Goal: Contribute content: Contribute content

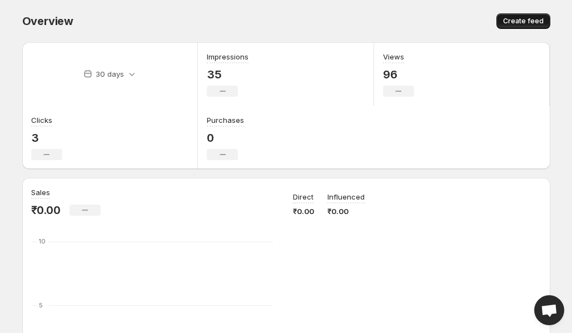
click at [523, 19] on span "Create feed" at bounding box center [523, 21] width 41 height 9
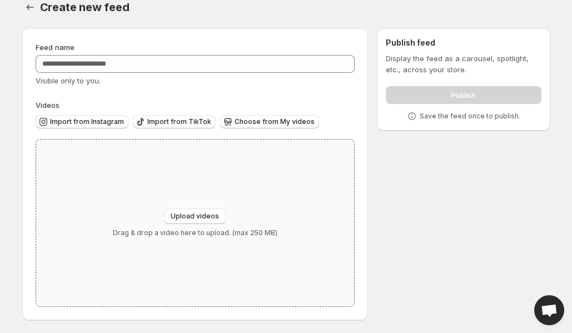
scroll to position [14, 0]
click at [27, 7] on icon "Settings" at bounding box center [29, 6] width 7 height 5
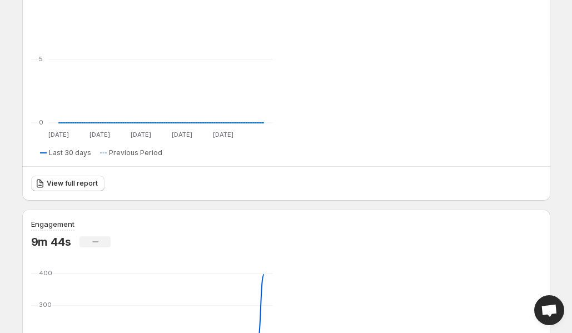
scroll to position [258, 0]
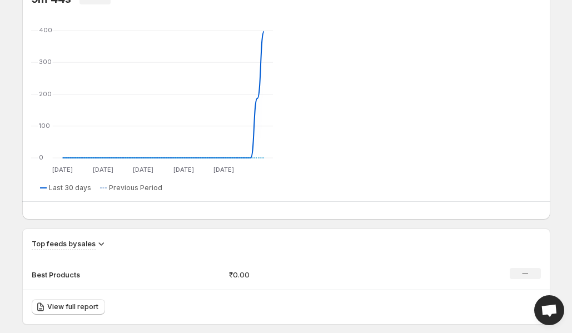
scroll to position [487, 0]
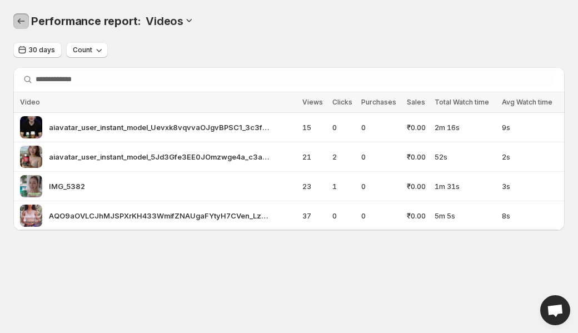
click at [23, 25] on icon "Performance report" at bounding box center [21, 21] width 11 height 11
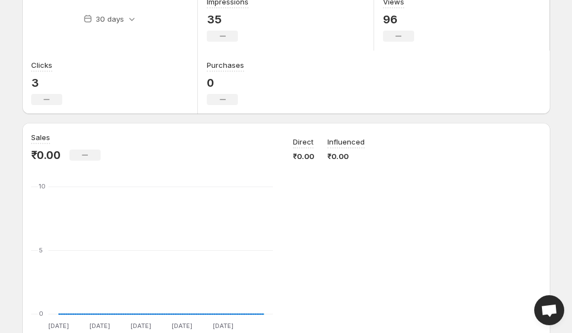
scroll to position [230, 0]
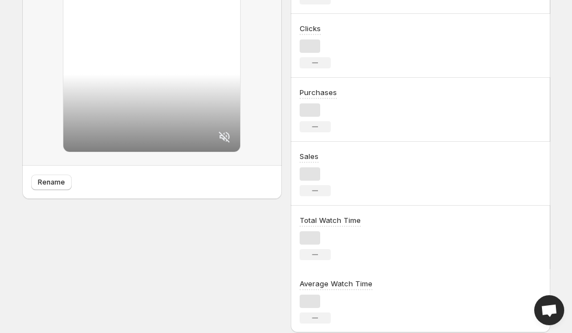
click at [531, 78] on div "Clicks No change" at bounding box center [420, 46] width 259 height 64
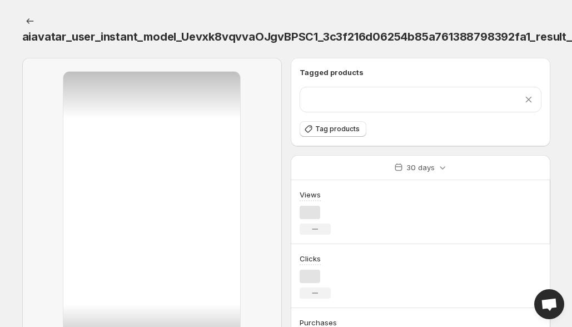
click at [477, 244] on div "Clicks No change" at bounding box center [420, 276] width 259 height 64
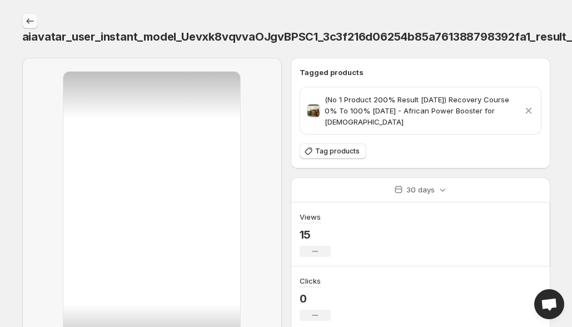
click at [30, 23] on icon "Settings" at bounding box center [29, 21] width 11 height 11
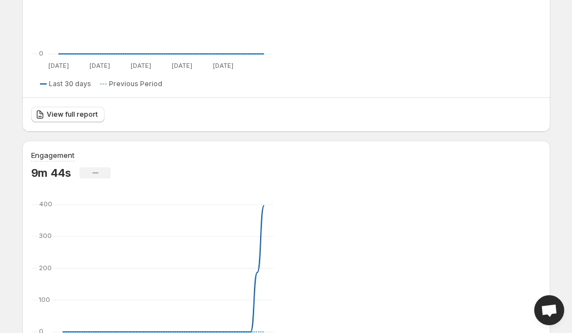
scroll to position [347, 0]
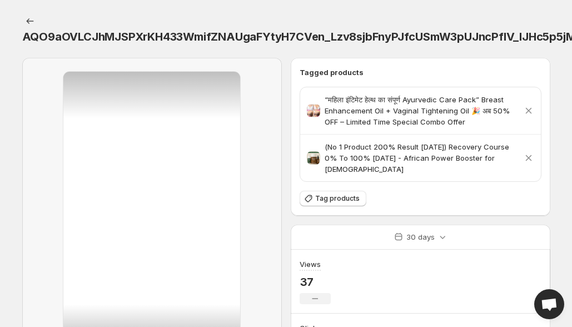
click at [363, 2] on div "AQO9aOVLCJhMJSPXrKH433WmifZNAUgaFYtyH7CVen_Lzv8sjbFnyPJfcUSmW3pUJncPfIV_IJHc5p5…" at bounding box center [286, 29] width 528 height 58
click at [22, 24] on div at bounding box center [31, 21] width 18 height 16
click at [31, 21] on icon "Settings" at bounding box center [29, 21] width 11 height 11
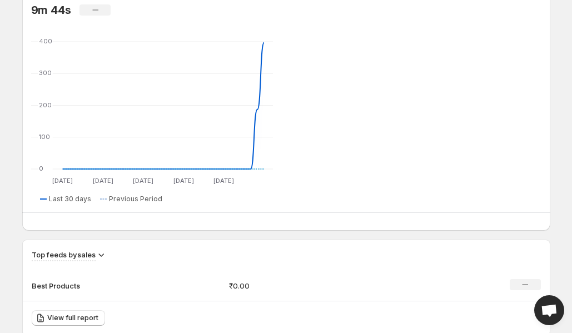
scroll to position [489, 0]
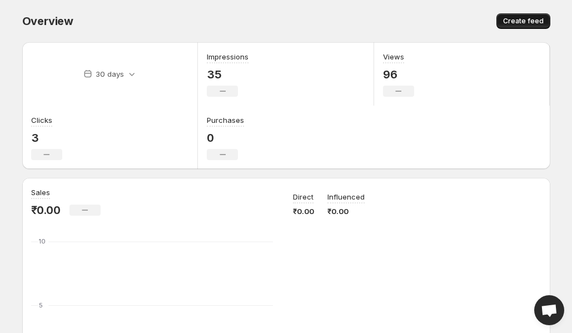
click at [535, 22] on span "Create feed" at bounding box center [523, 21] width 41 height 9
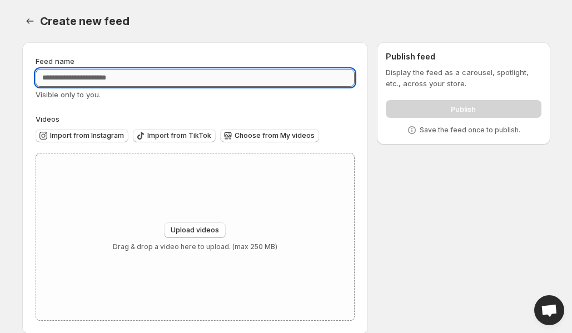
click at [131, 83] on input "Feed name" at bounding box center [195, 78] width 319 height 18
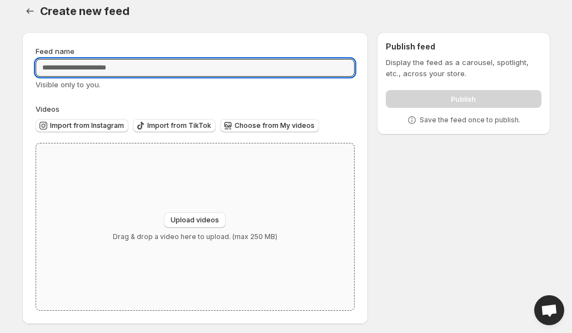
scroll to position [14, 0]
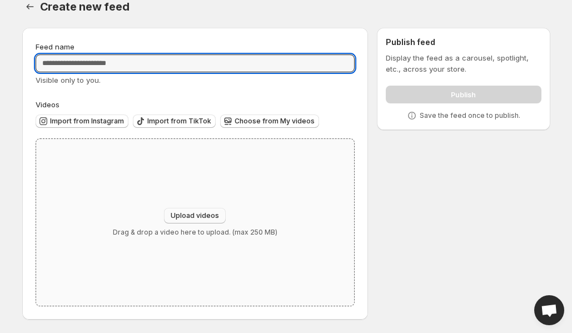
click at [194, 214] on span "Upload videos" at bounding box center [195, 215] width 48 height 9
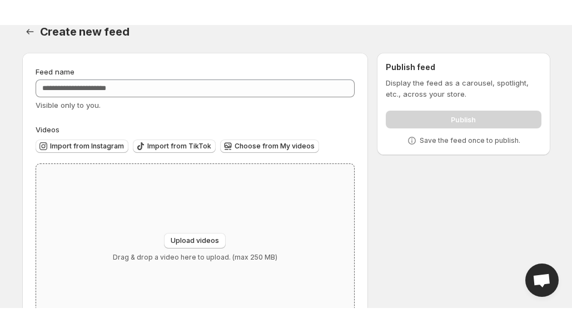
scroll to position [0, 0]
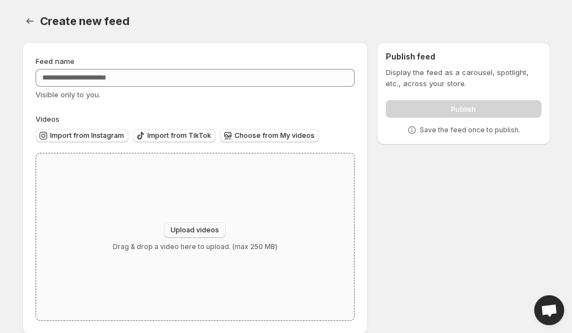
click at [197, 228] on span "Upload videos" at bounding box center [195, 230] width 48 height 9
type input "**********"
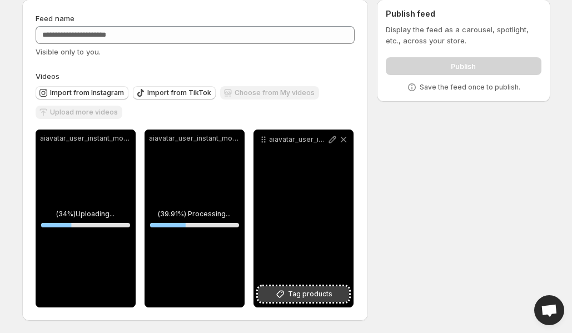
scroll to position [44, 0]
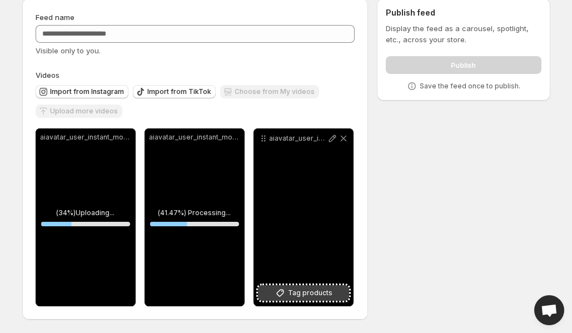
click at [308, 293] on span "Tag products" at bounding box center [310, 292] width 44 height 11
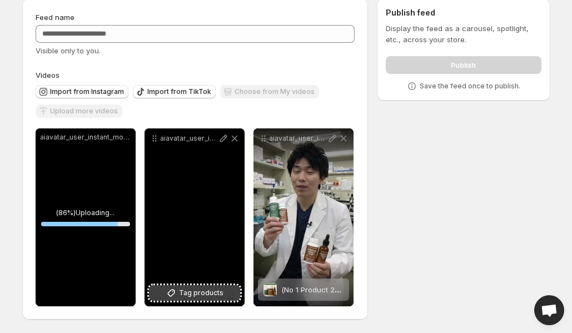
click at [206, 294] on span "Tag products" at bounding box center [201, 292] width 44 height 11
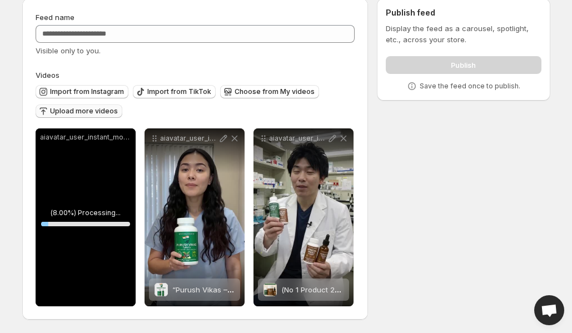
click at [93, 111] on span "Upload more videos" at bounding box center [84, 111] width 68 height 9
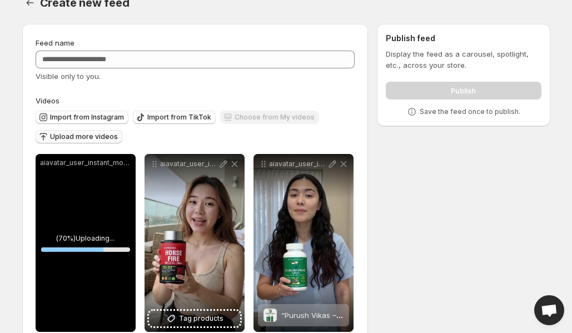
scroll to position [0, 0]
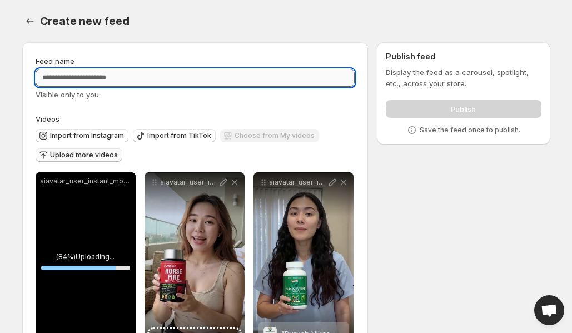
click at [142, 75] on input "Feed name" at bounding box center [195, 78] width 319 height 18
type input "**********"
click at [110, 156] on span "Upload more videos" at bounding box center [84, 155] width 68 height 9
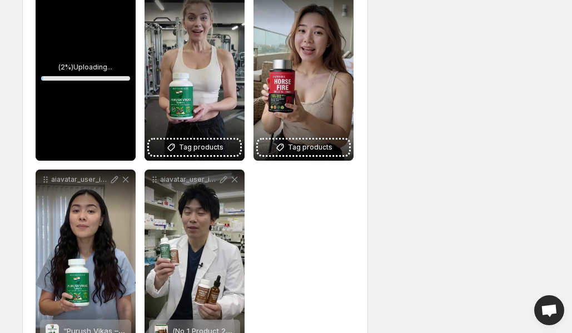
scroll to position [231, 0]
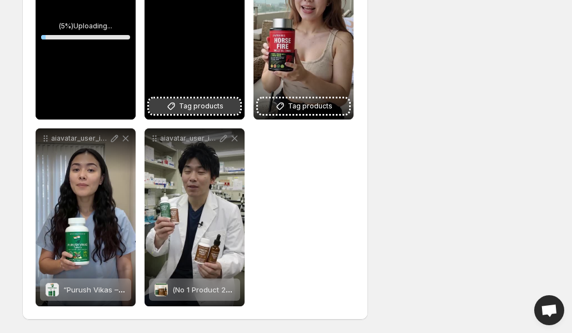
click at [209, 108] on span "Tag products" at bounding box center [201, 106] width 44 height 11
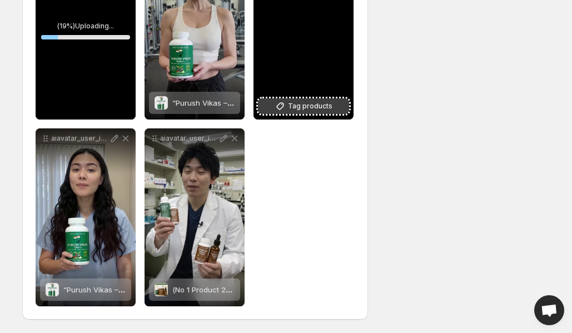
click at [306, 108] on span "Tag products" at bounding box center [310, 106] width 44 height 11
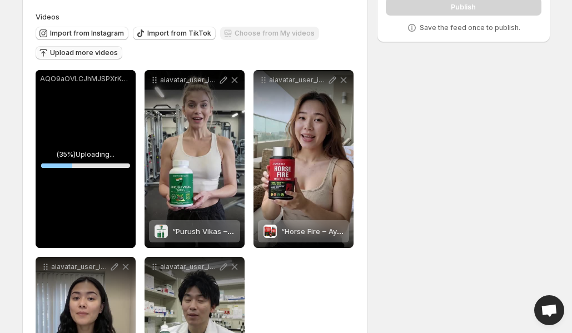
scroll to position [0, 0]
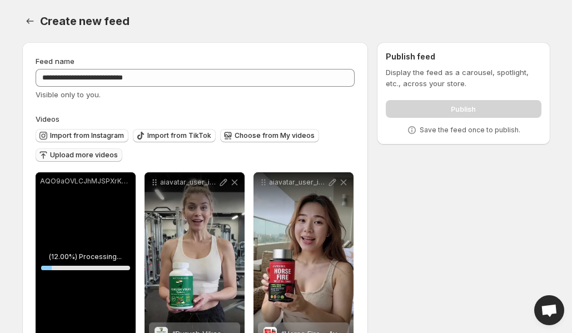
click at [87, 154] on span "Upload more videos" at bounding box center [84, 155] width 68 height 9
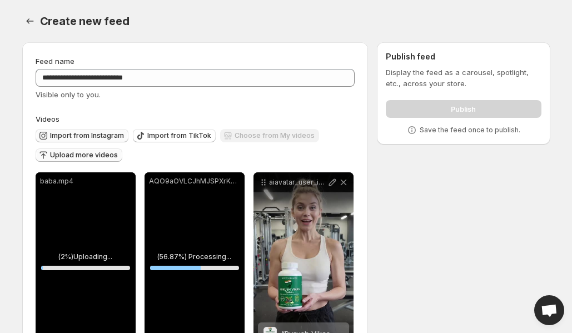
click at [92, 133] on span "Import from Instagram" at bounding box center [87, 135] width 74 height 9
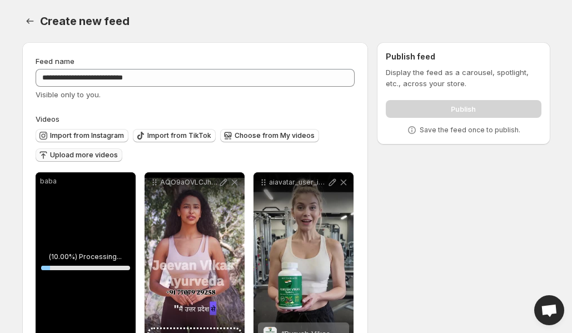
click at [106, 149] on button "Upload more videos" at bounding box center [79, 154] width 87 height 13
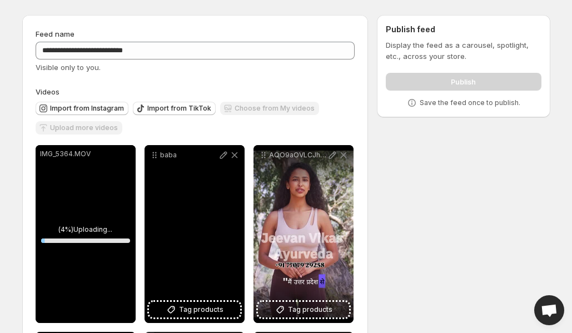
scroll to position [139, 0]
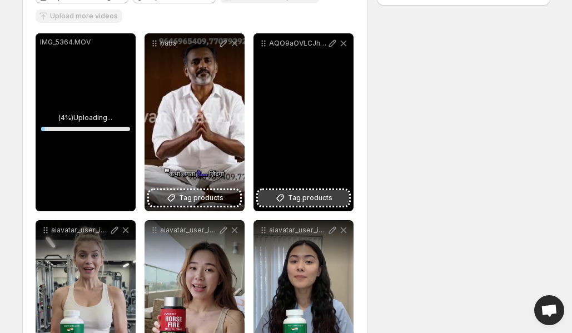
click at [309, 200] on span "Tag products" at bounding box center [310, 197] width 44 height 11
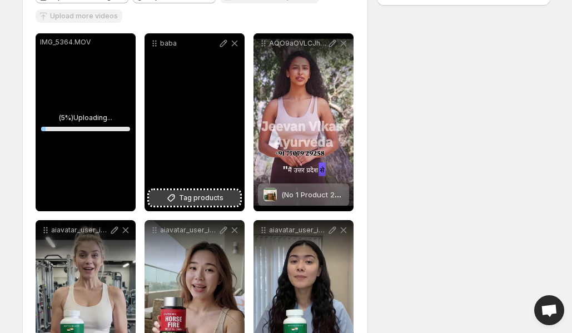
click at [201, 196] on span "Tag products" at bounding box center [201, 197] width 44 height 11
click at [184, 202] on span "Tag products" at bounding box center [201, 197] width 44 height 11
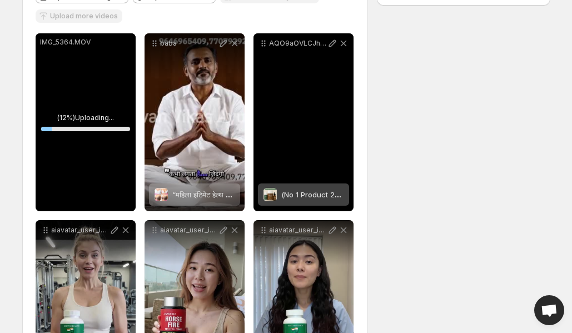
click at [313, 193] on span "(No 1 Product 200% Result [DATE]) Recovery Course 0% To 100% [DATE] - African P…" at bounding box center [500, 194] width 438 height 9
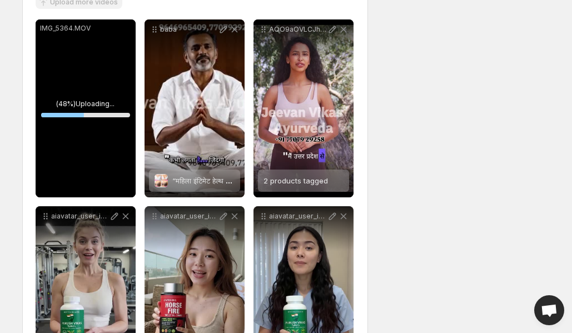
scroll to position [151, 0]
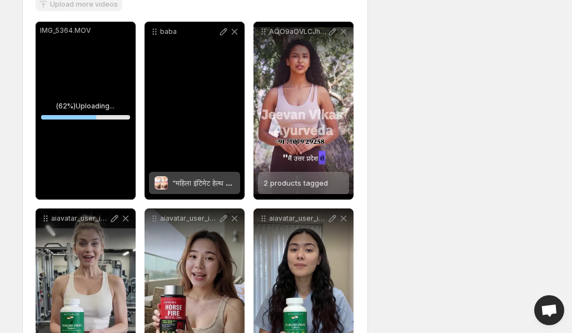
click at [179, 177] on div "“महिला इंटिमेट हेल्थ का संपूर्ण Ayurvedic Care Pack” Breast Enhancement Oil + V…" at bounding box center [203, 183] width 62 height 22
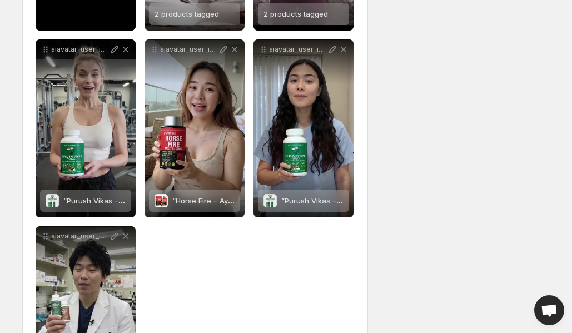
scroll to position [322, 0]
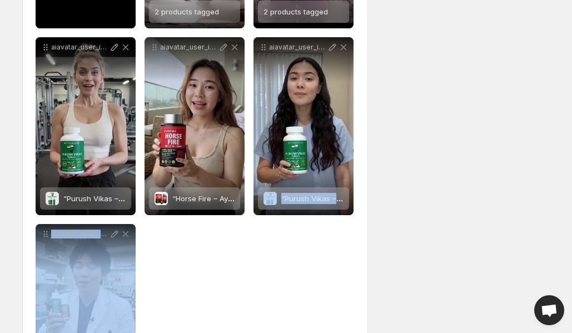
drag, startPoint x: 298, startPoint y: 137, endPoint x: 570, endPoint y: 120, distance: 273.3
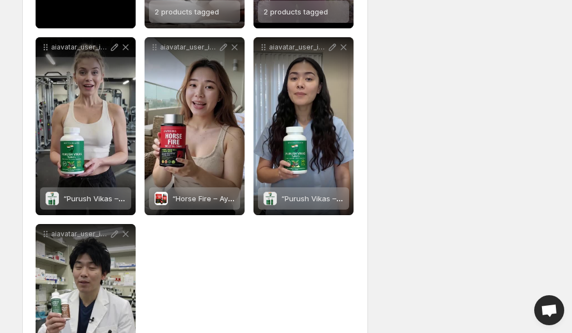
click at [482, 135] on div "**********" at bounding box center [281, 70] width 537 height 717
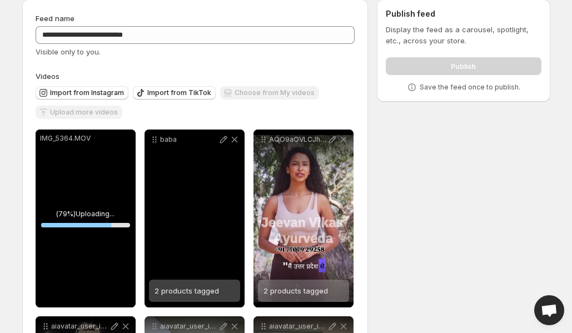
scroll to position [0, 0]
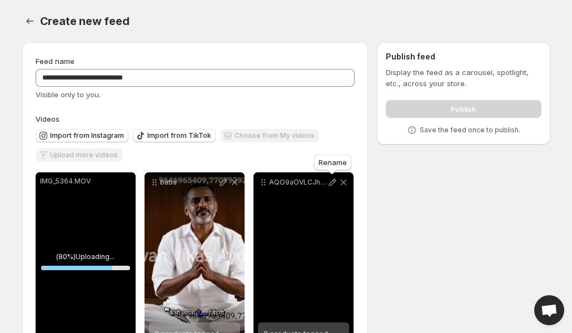
click at [332, 182] on icon at bounding box center [332, 182] width 11 height 11
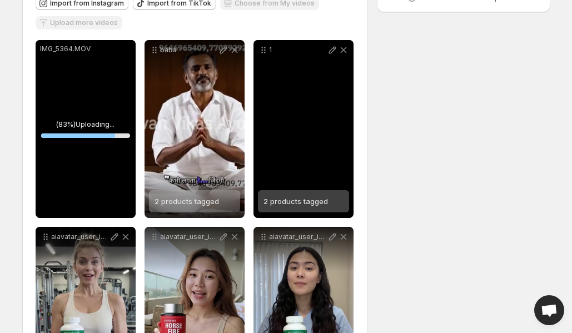
scroll to position [147, 0]
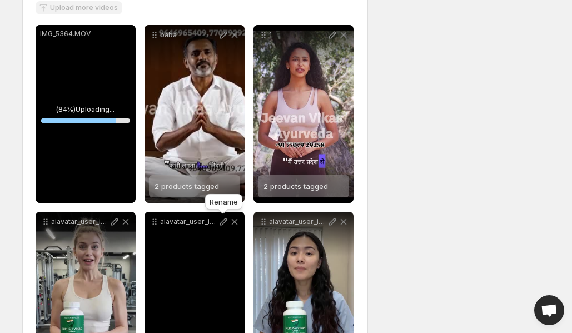
click at [225, 222] on icon at bounding box center [223, 221] width 11 height 11
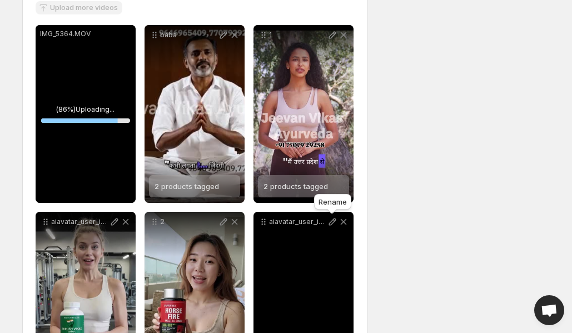
click at [330, 227] on icon at bounding box center [332, 221] width 11 height 11
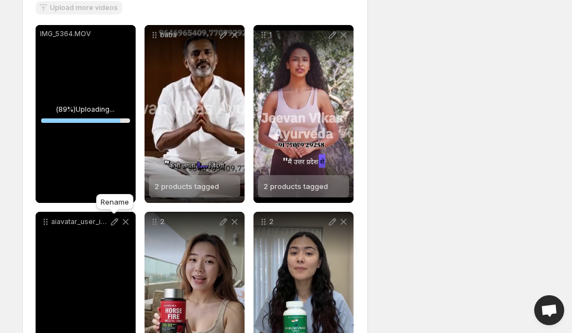
click at [115, 223] on icon at bounding box center [114, 221] width 11 height 11
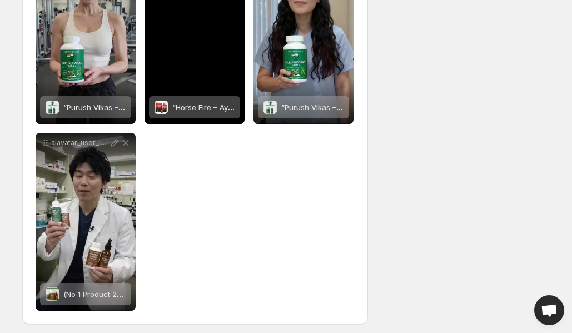
scroll to position [417, 0]
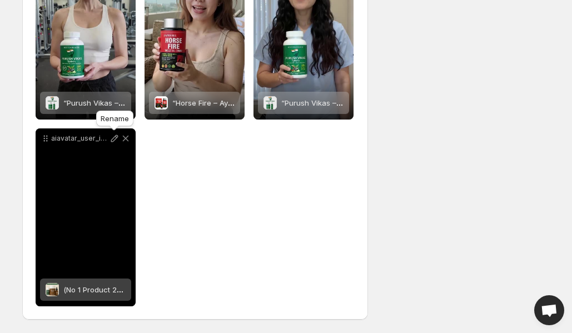
click at [112, 136] on icon at bounding box center [114, 138] width 11 height 11
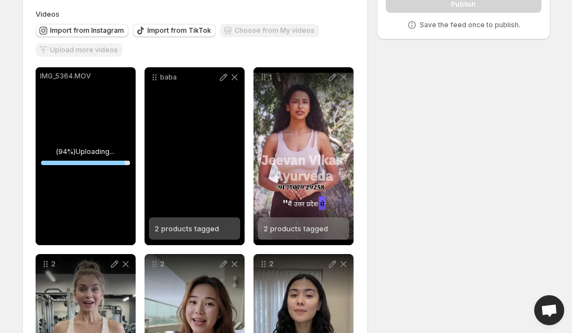
scroll to position [69, 0]
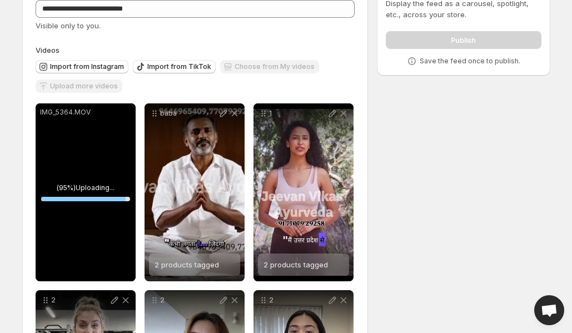
click at [89, 86] on div "Upload more videos" at bounding box center [79, 86] width 87 height 15
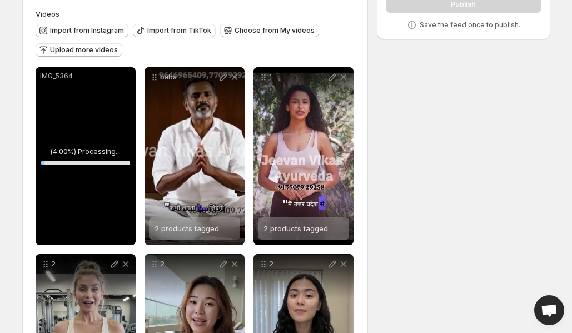
scroll to position [107, 0]
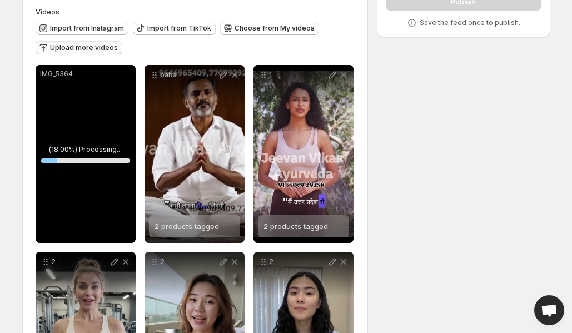
click at [87, 44] on span "Upload more videos" at bounding box center [84, 47] width 68 height 9
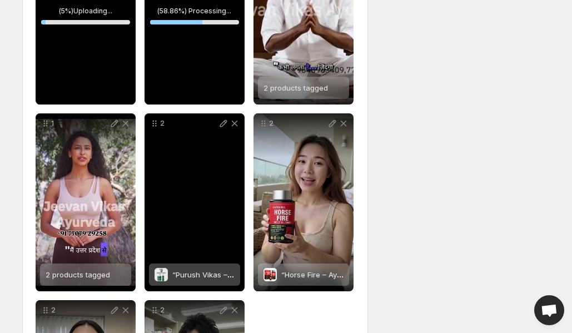
scroll to position [417, 0]
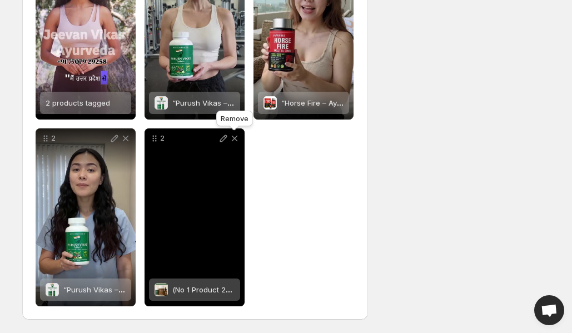
click at [235, 138] on icon at bounding box center [234, 138] width 11 height 11
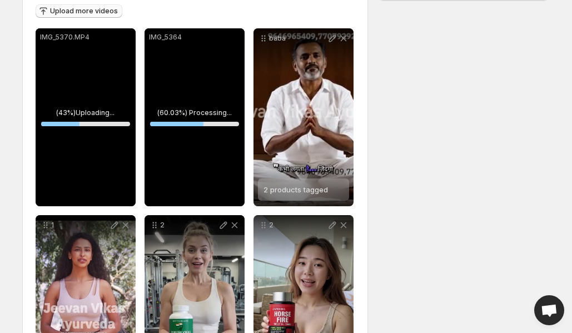
scroll to position [146, 0]
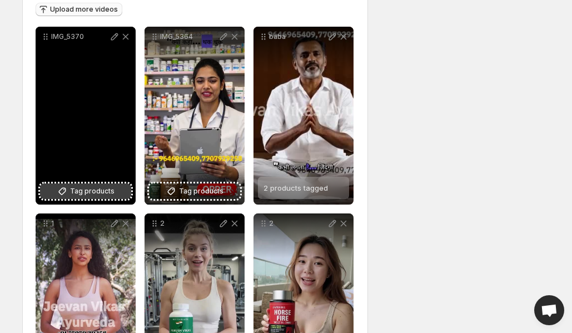
click at [107, 186] on span "Tag products" at bounding box center [92, 191] width 44 height 11
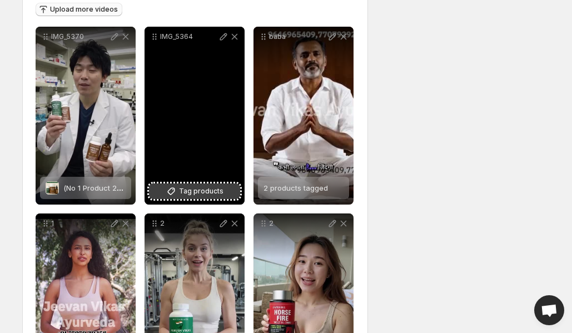
click at [169, 188] on icon at bounding box center [171, 191] width 11 height 11
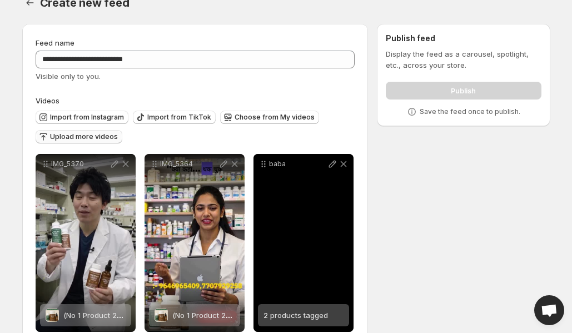
scroll to position [0, 0]
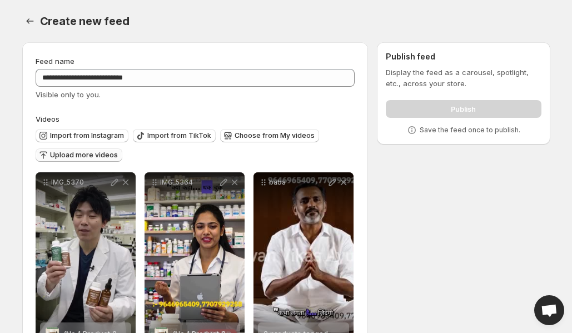
click at [70, 151] on span "Upload more videos" at bounding box center [84, 155] width 68 height 9
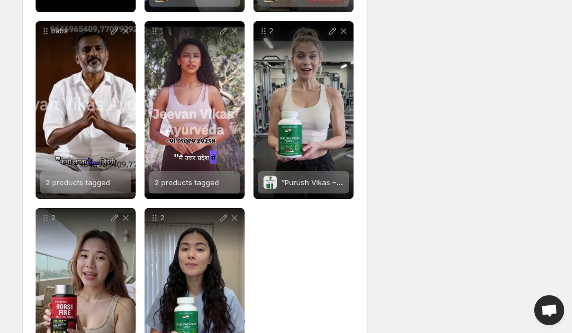
scroll to position [211, 0]
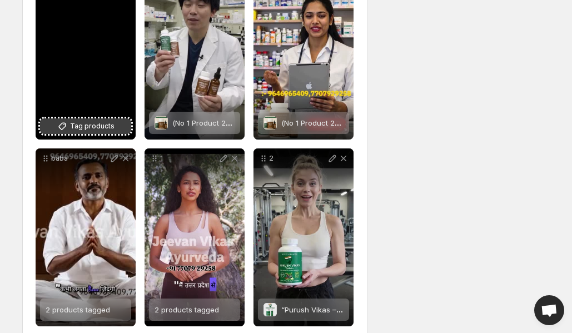
click at [86, 123] on span "Tag products" at bounding box center [92, 126] width 44 height 11
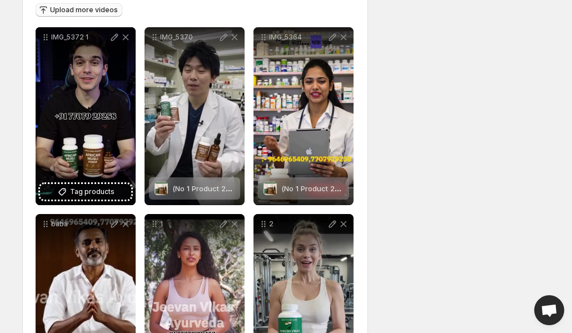
scroll to position [26, 0]
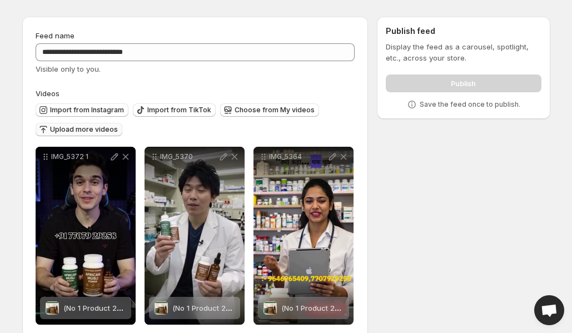
click at [87, 127] on span "Upload more videos" at bounding box center [84, 129] width 68 height 9
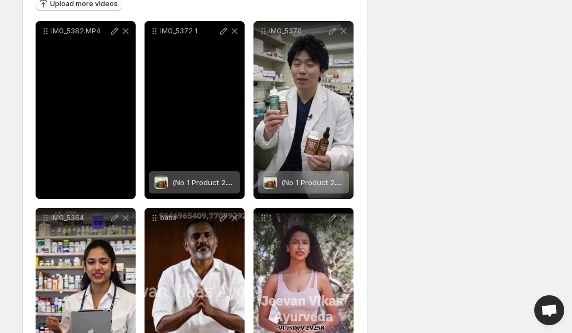
scroll to position [82, 0]
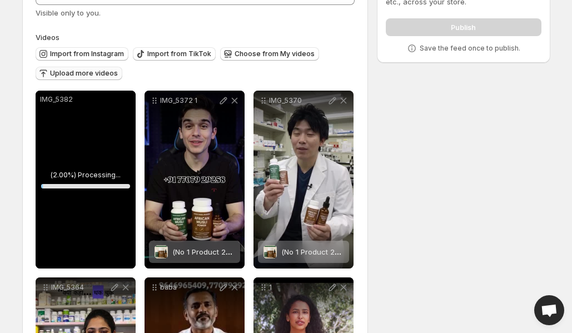
click at [83, 71] on span "Upload more videos" at bounding box center [84, 73] width 68 height 9
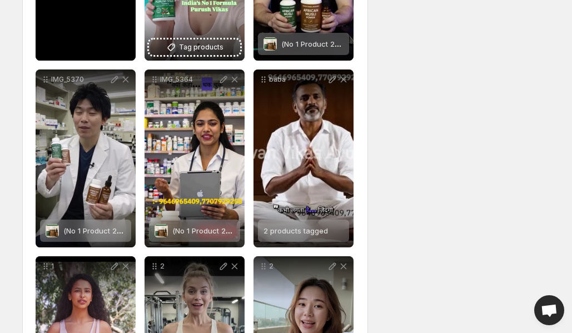
scroll to position [0, 0]
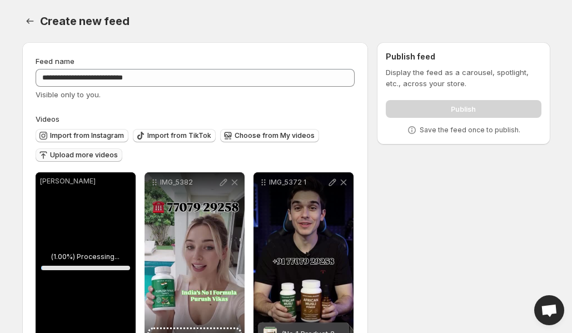
click at [90, 154] on span "Upload more videos" at bounding box center [84, 155] width 68 height 9
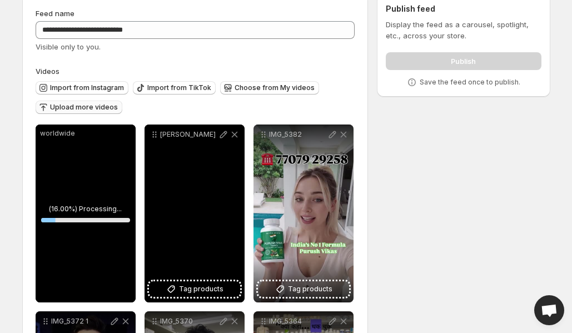
scroll to position [171, 0]
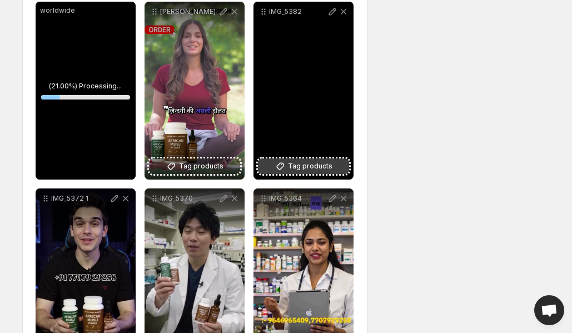
click at [314, 167] on span "Tag products" at bounding box center [310, 166] width 44 height 11
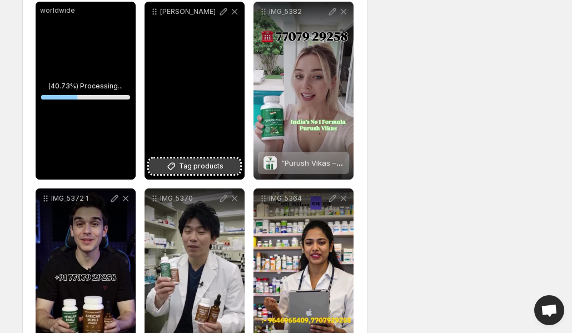
click at [200, 163] on span "Tag products" at bounding box center [201, 166] width 44 height 11
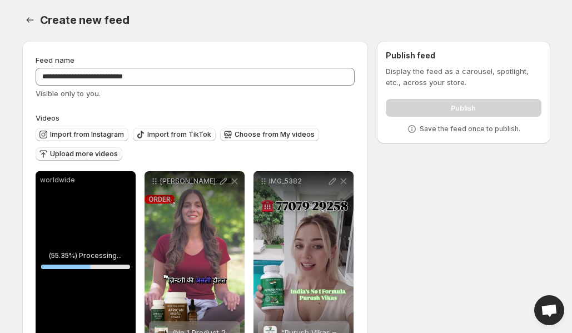
scroll to position [0, 0]
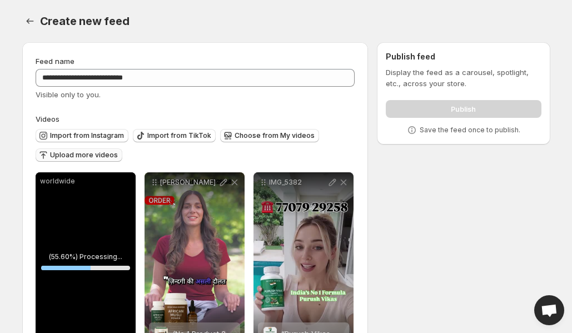
click at [102, 151] on span "Upload more videos" at bounding box center [84, 155] width 68 height 9
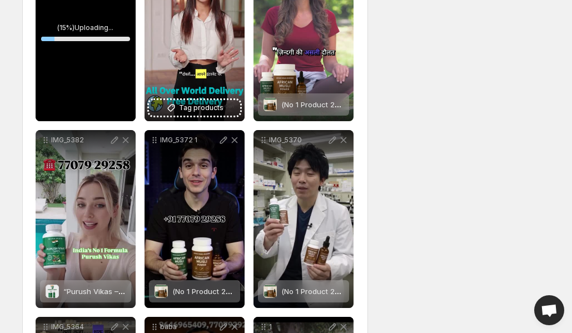
scroll to position [233, 0]
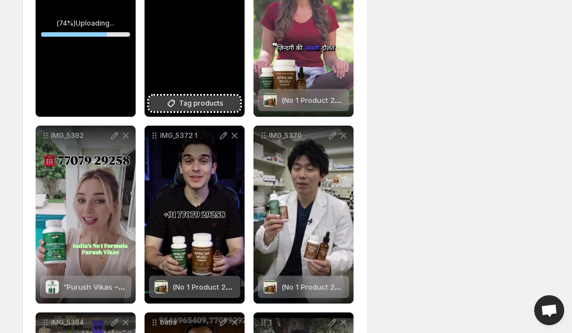
click at [212, 99] on span "Tag products" at bounding box center [201, 103] width 44 height 11
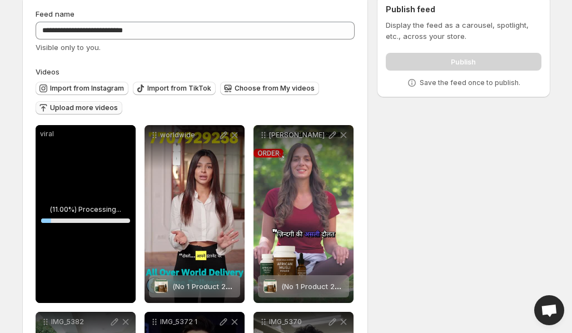
scroll to position [0, 0]
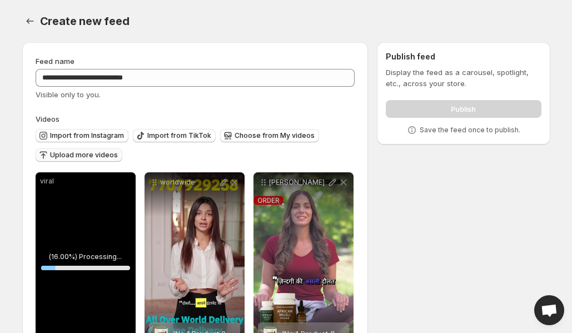
click at [89, 149] on button "Upload more videos" at bounding box center [79, 154] width 87 height 13
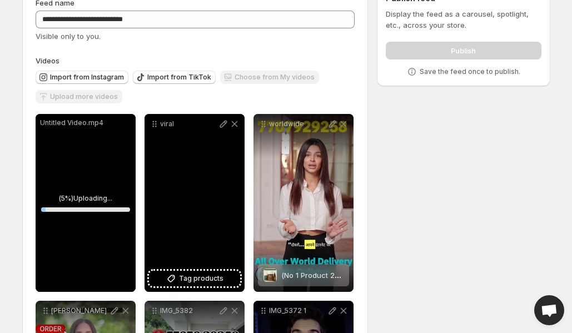
scroll to position [59, 0]
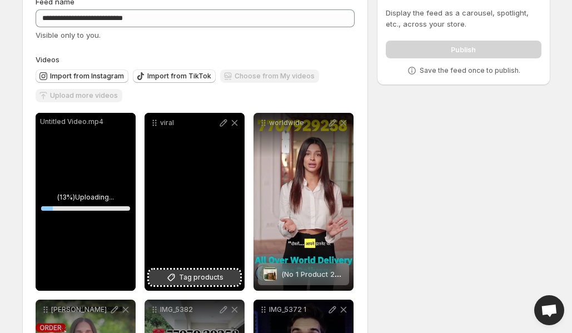
click at [207, 280] on span "Tag products" at bounding box center [201, 277] width 44 height 11
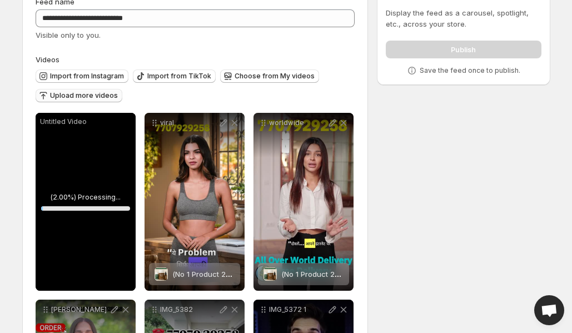
click at [84, 89] on button "Upload more videos" at bounding box center [79, 95] width 87 height 13
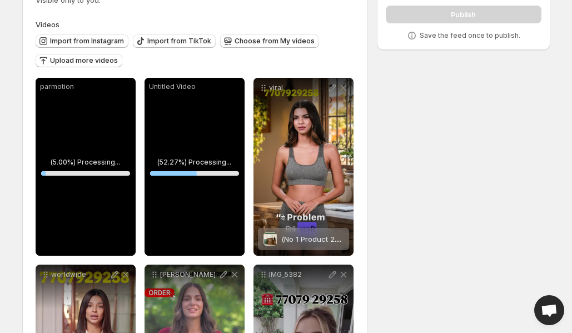
scroll to position [68, 0]
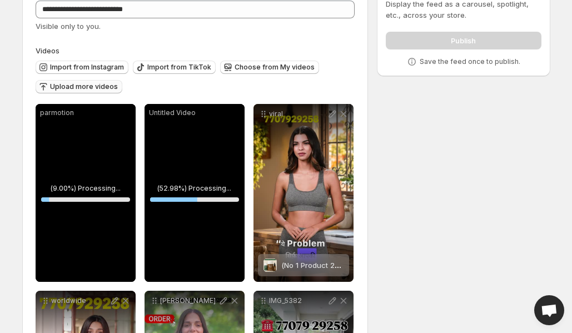
click at [90, 83] on span "Upload more videos" at bounding box center [84, 86] width 68 height 9
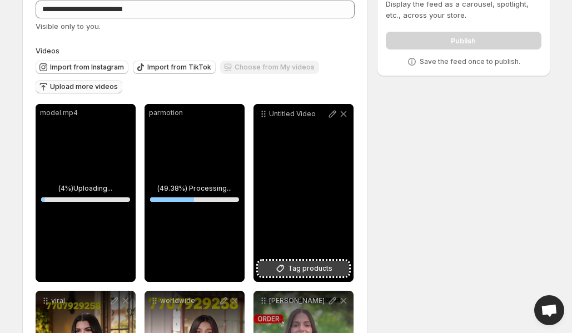
click at [317, 263] on span "Tag products" at bounding box center [310, 268] width 44 height 11
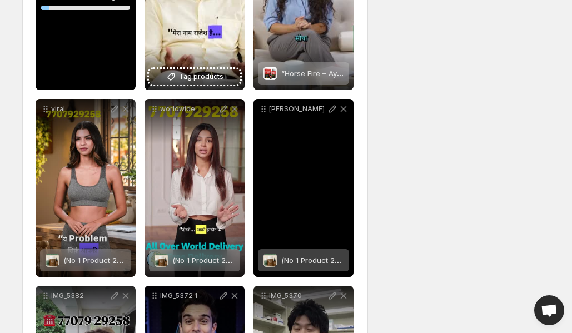
scroll to position [273, 0]
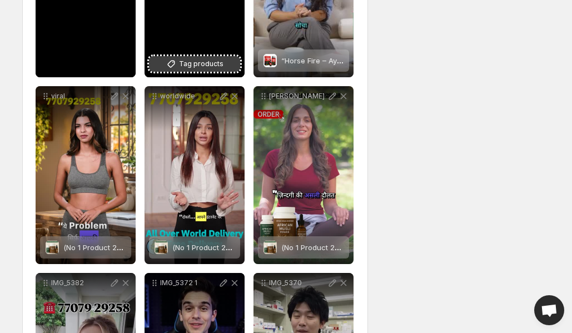
click at [198, 65] on span "Tag products" at bounding box center [201, 63] width 44 height 11
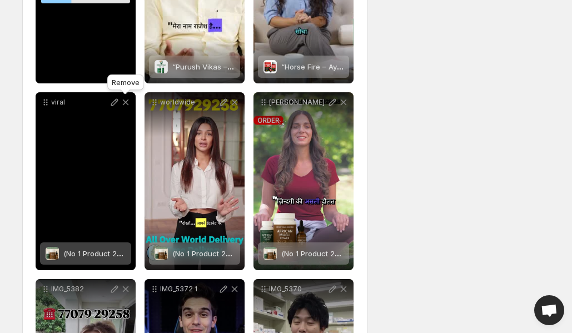
scroll to position [253, 0]
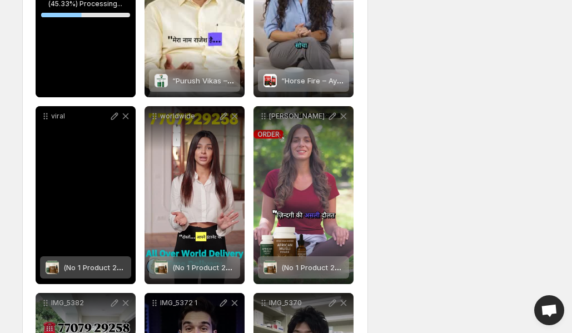
click at [99, 268] on span "(No 1 Product 200% Result [DATE]) Recovery Course 0% To 100% [DATE] - African P…" at bounding box center [282, 267] width 438 height 9
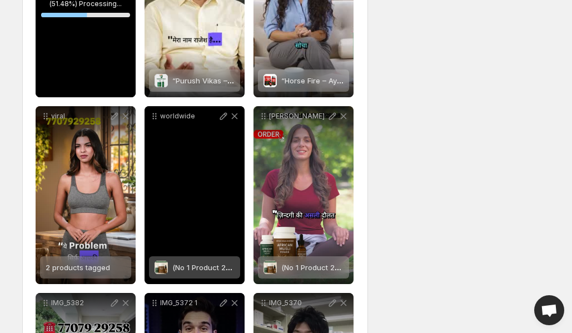
click at [189, 264] on span "(No 1 Product 200% Result [DATE]) Recovery Course 0% To 100% [DATE] - African P…" at bounding box center [391, 267] width 438 height 9
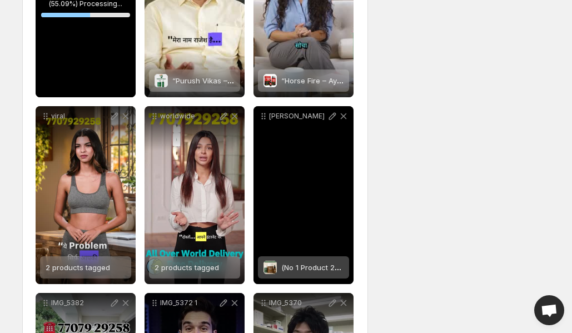
click at [299, 267] on span "(No 1 Product 200% Result [DATE]) Recovery Course 0% To 100% [DATE] - African P…" at bounding box center [500, 267] width 438 height 9
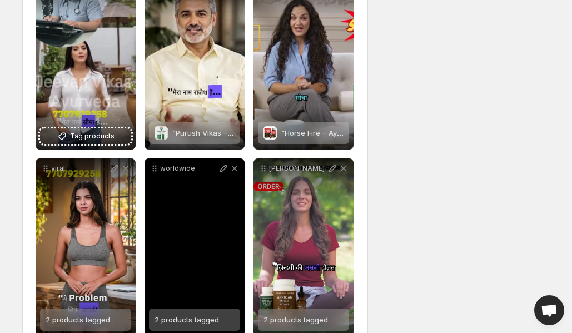
scroll to position [186, 0]
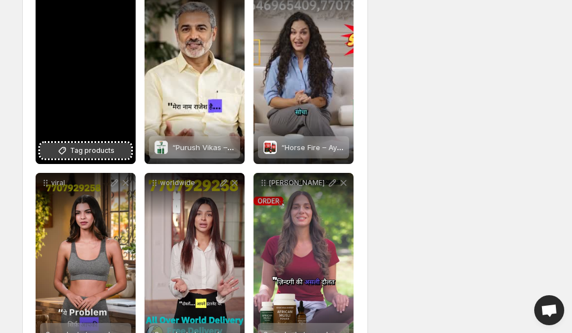
click at [96, 145] on span "Tag products" at bounding box center [92, 150] width 44 height 11
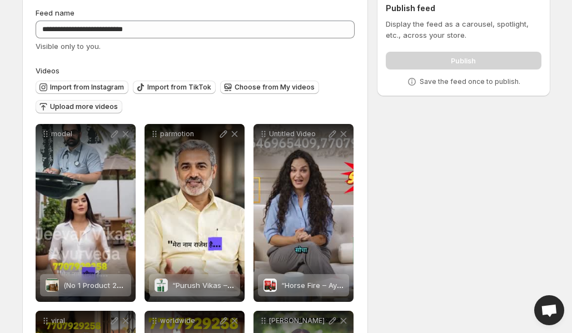
scroll to position [0, 0]
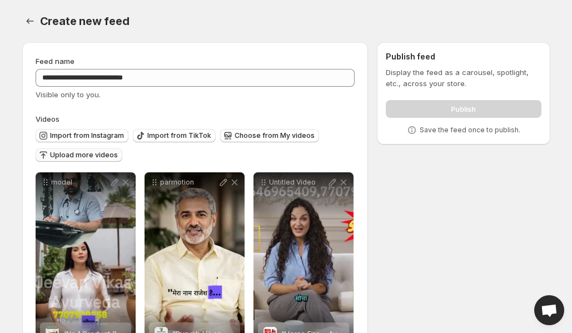
click at [432, 106] on div "Publish" at bounding box center [462, 107] width 155 height 22
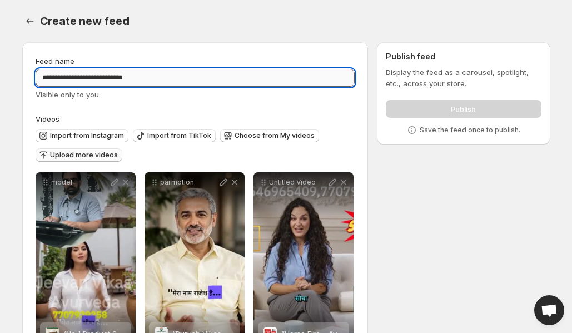
click at [211, 73] on input "**********" at bounding box center [195, 78] width 319 height 18
click at [438, 103] on div "Publish" at bounding box center [462, 107] width 155 height 22
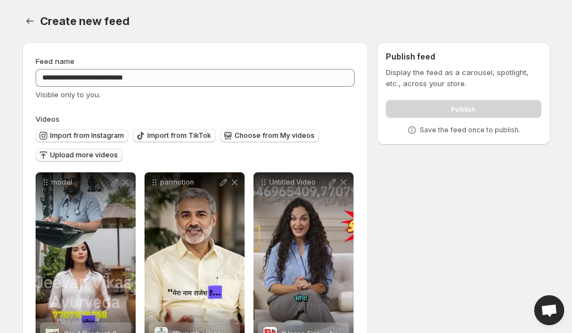
click at [438, 103] on div "Publish" at bounding box center [462, 107] width 155 height 22
click at [459, 114] on div "Publish" at bounding box center [462, 107] width 155 height 22
click at [462, 106] on div "Publish" at bounding box center [462, 107] width 155 height 22
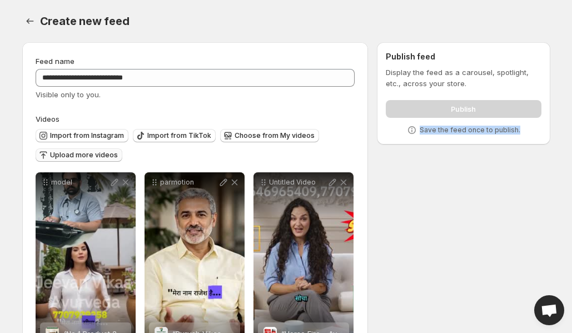
click at [462, 106] on div "Publish" at bounding box center [462, 107] width 155 height 22
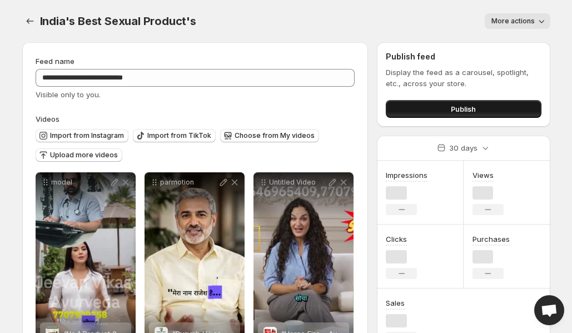
click at [483, 106] on button "Publish" at bounding box center [462, 109] width 155 height 18
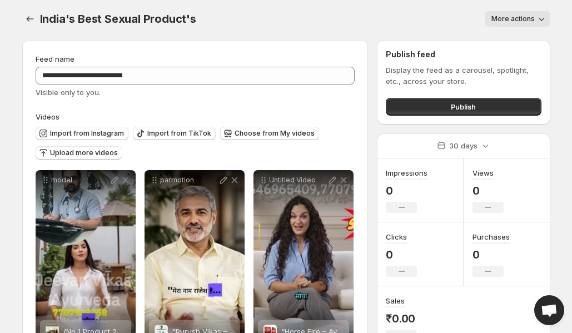
scroll to position [4, 0]
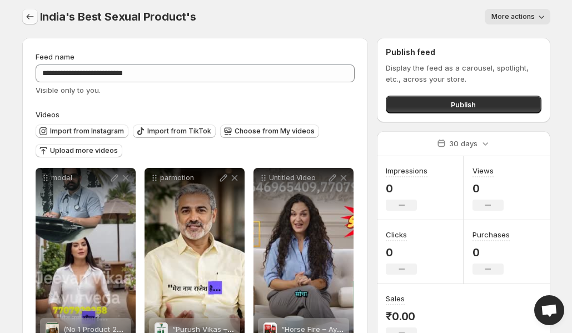
click at [27, 16] on icon "Settings" at bounding box center [29, 17] width 7 height 6
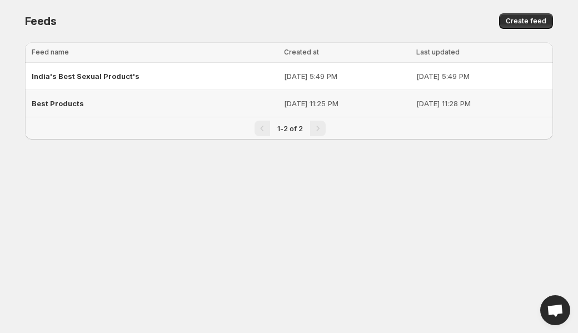
click at [132, 106] on div "Best Products" at bounding box center [155, 103] width 246 height 20
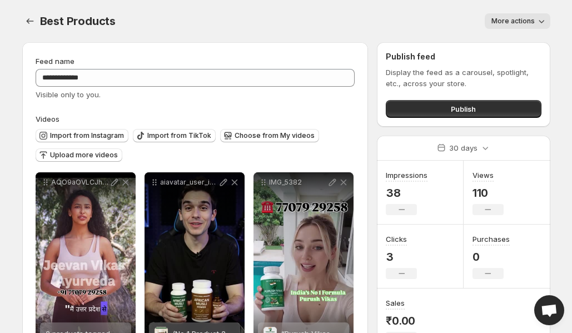
click at [356, 22] on div "More actions" at bounding box center [339, 21] width 421 height 16
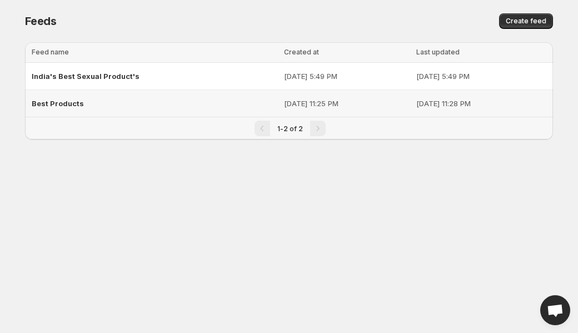
click at [284, 102] on p "[DATE] 11:25 PM" at bounding box center [347, 103] width 126 height 11
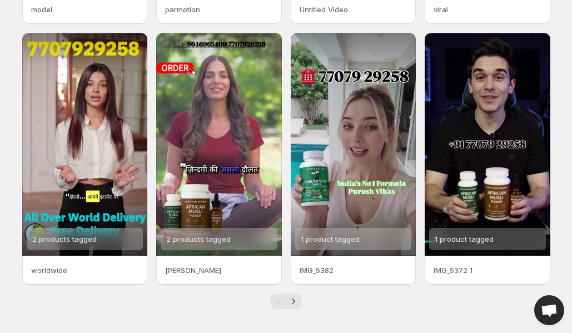
scroll to position [273, 0]
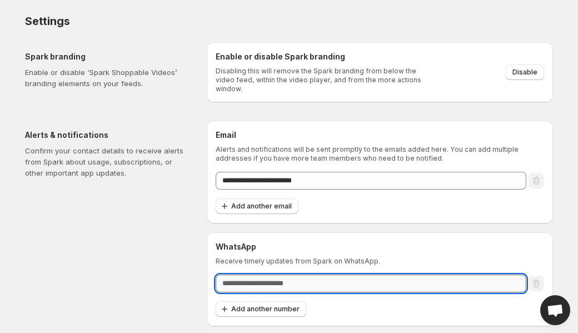
click at [323, 282] on input "text" at bounding box center [371, 283] width 311 height 18
type input "*"
paste input "**********"
type input "**********"
click at [357, 251] on div "WhatsApp Receive timely updates from Spark on WhatsApp." at bounding box center [380, 253] width 328 height 24
